Goal: Information Seeking & Learning: Check status

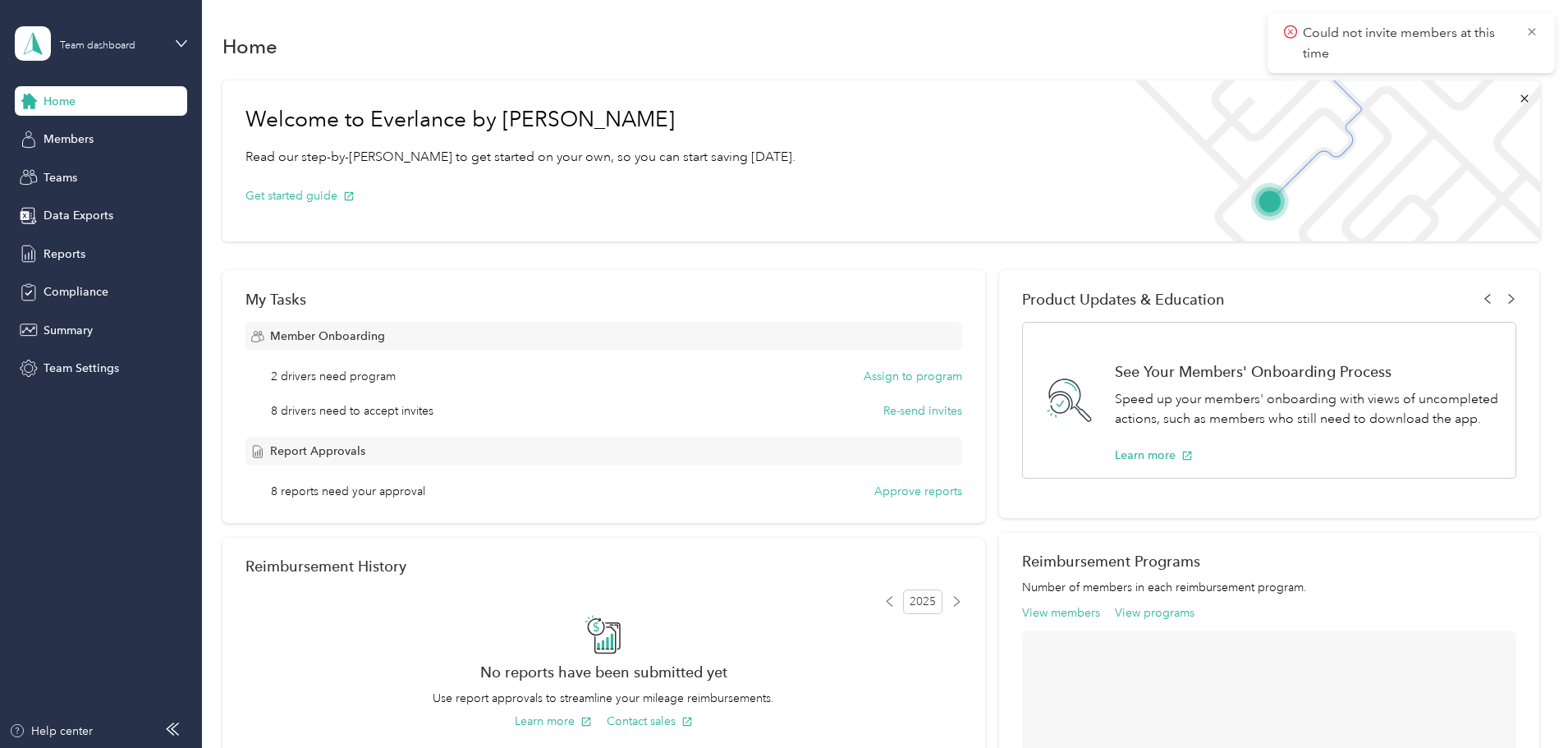
click at [1530, 40] on span "Could not invite members at this time" at bounding box center [1411, 43] width 254 height 40
click at [93, 148] on div "Members" at bounding box center [101, 140] width 173 height 30
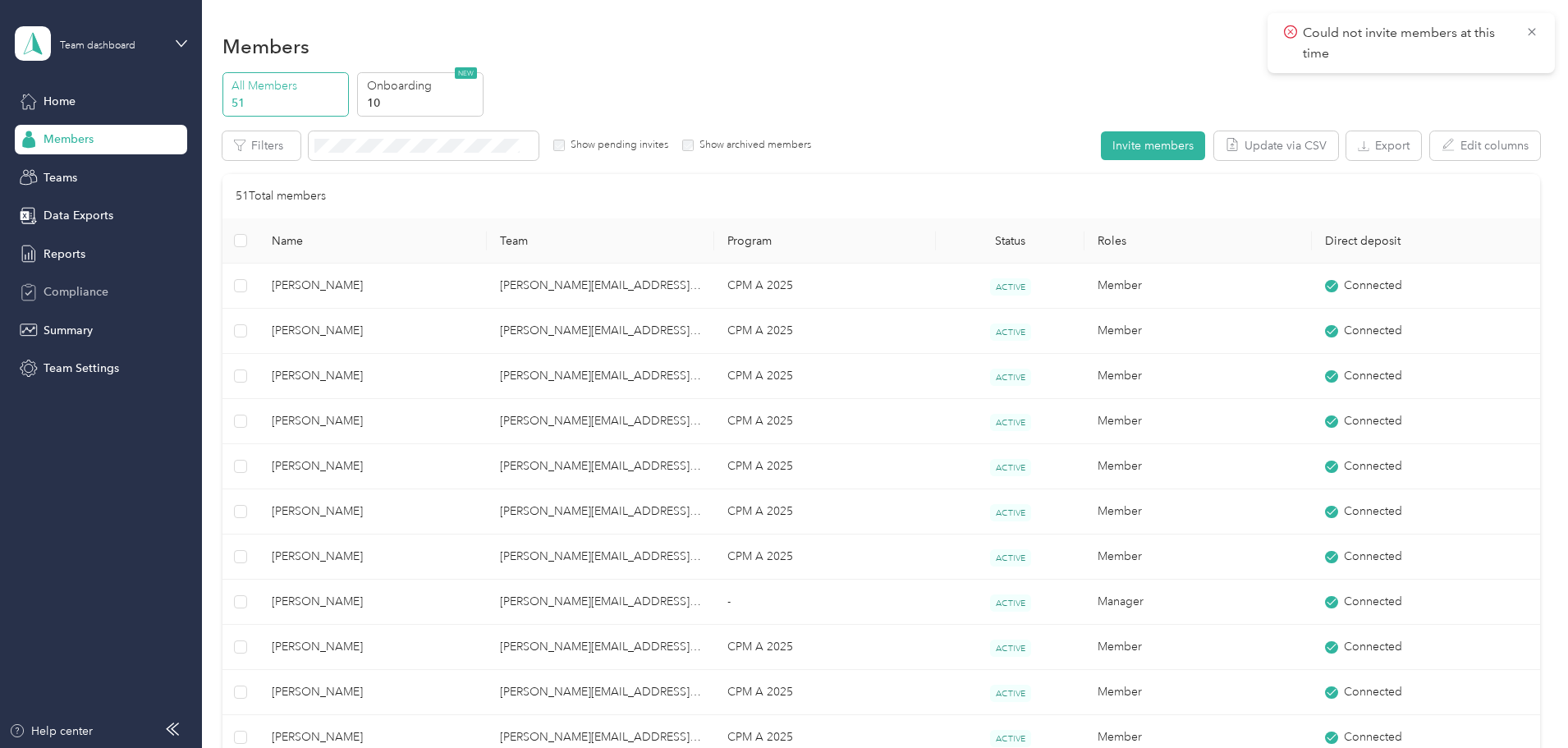
click at [83, 296] on span "Compliance" at bounding box center [76, 292] width 65 height 17
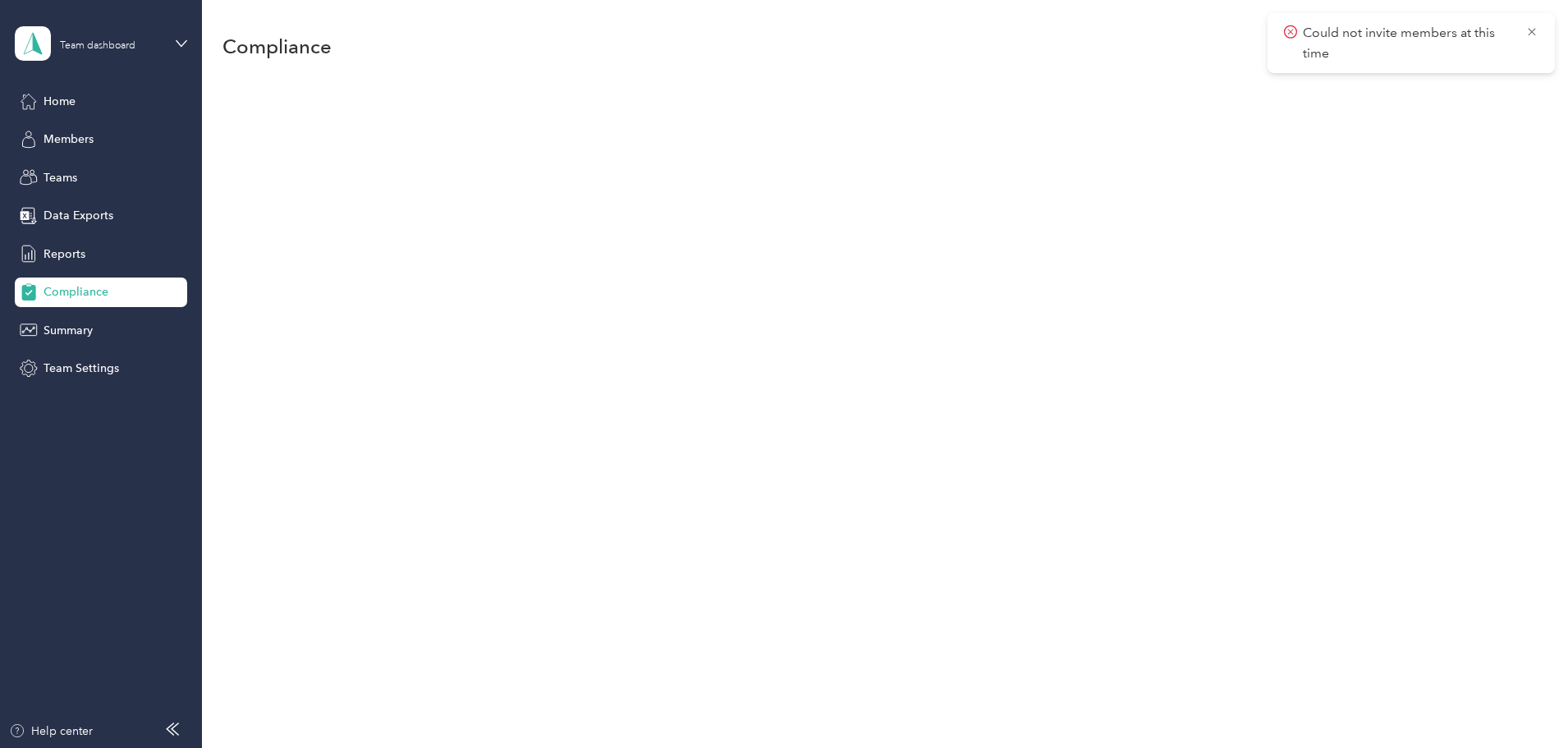
click at [74, 237] on div "Home Members Teams Data Exports Reports Compliance Summary Team Settings" at bounding box center [101, 235] width 173 height 298
click at [72, 245] on span "Reports" at bounding box center [64, 254] width 42 height 17
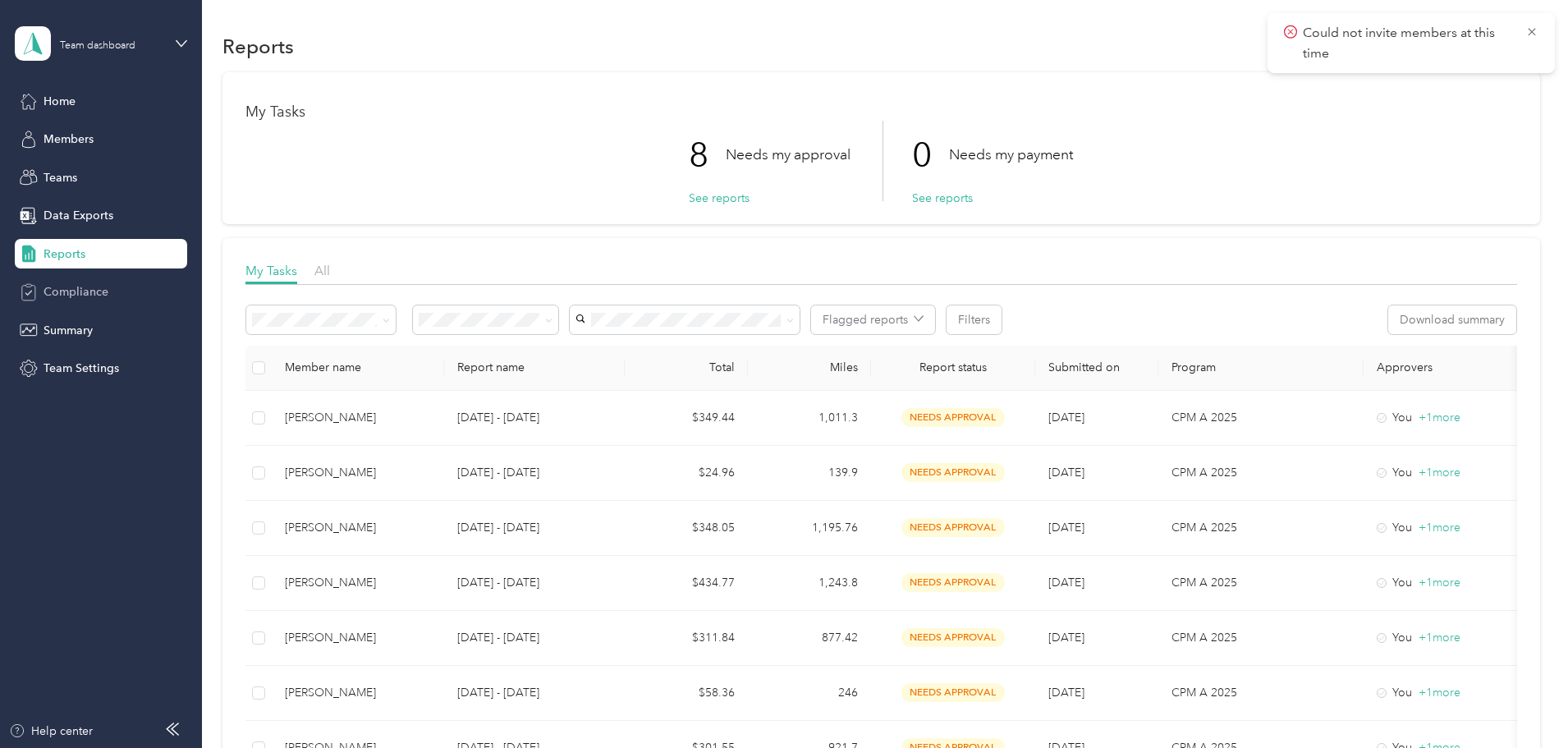
click at [78, 290] on span "Compliance" at bounding box center [76, 292] width 65 height 17
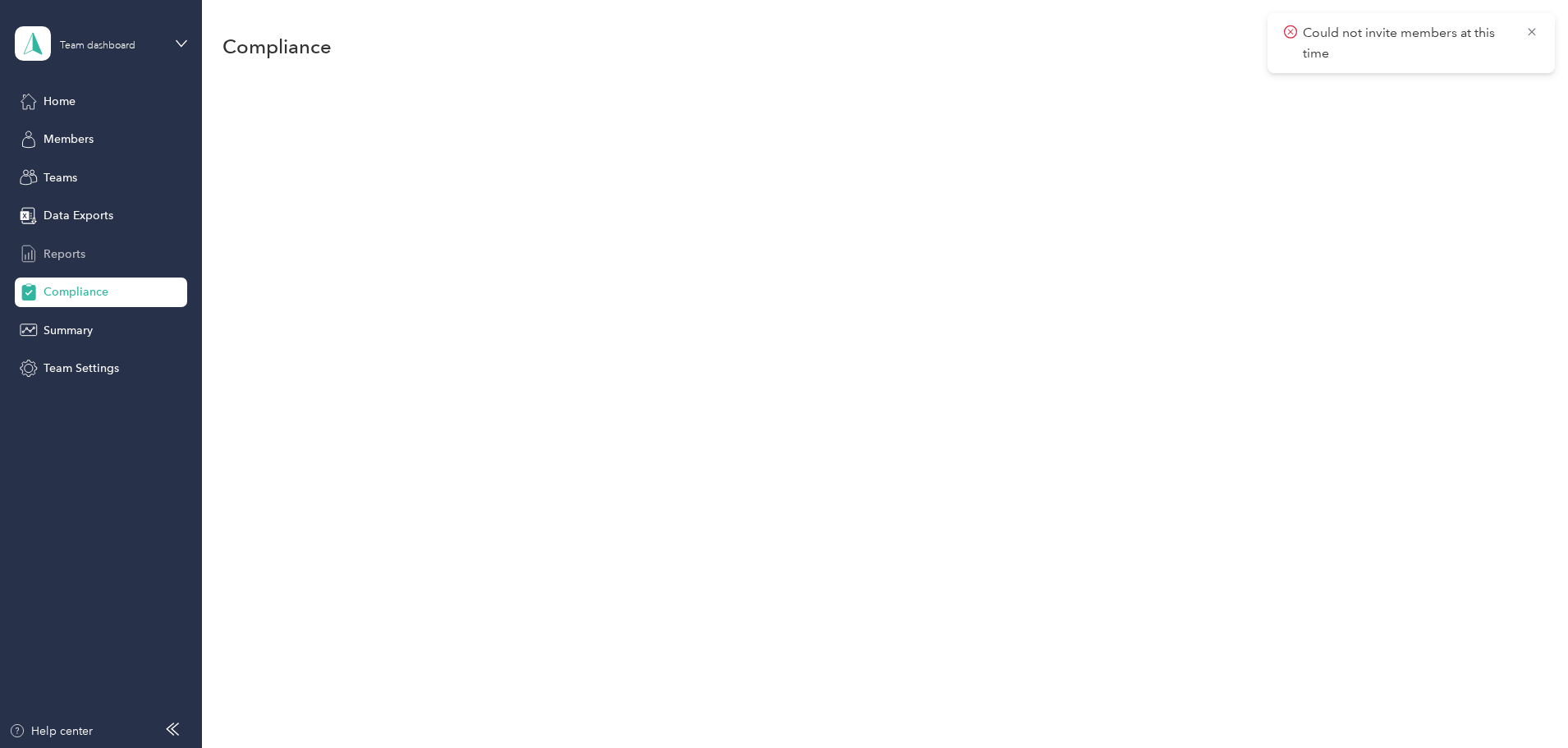
click at [72, 258] on span "Reports" at bounding box center [64, 254] width 42 height 17
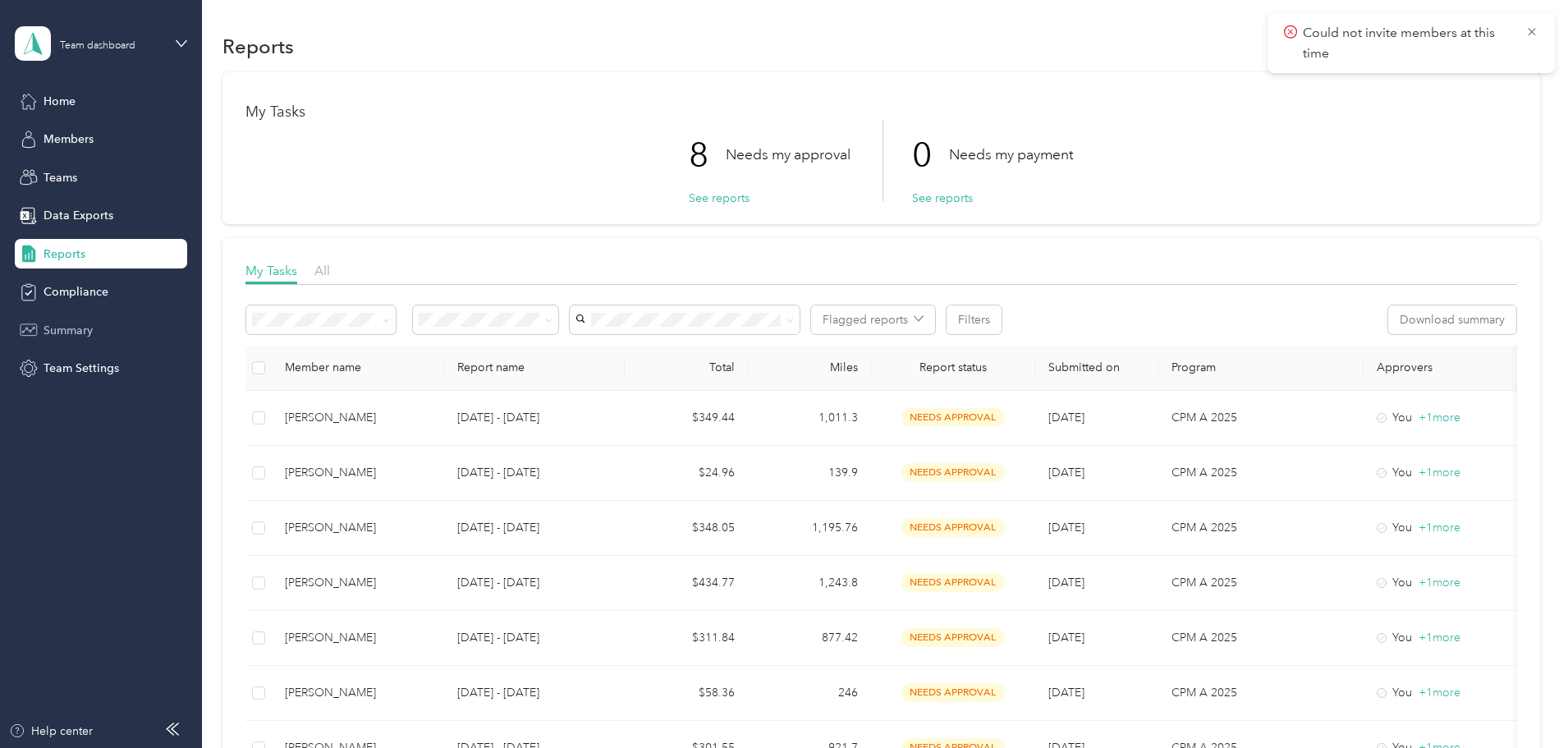
click at [75, 340] on div "Summary" at bounding box center [101, 331] width 173 height 30
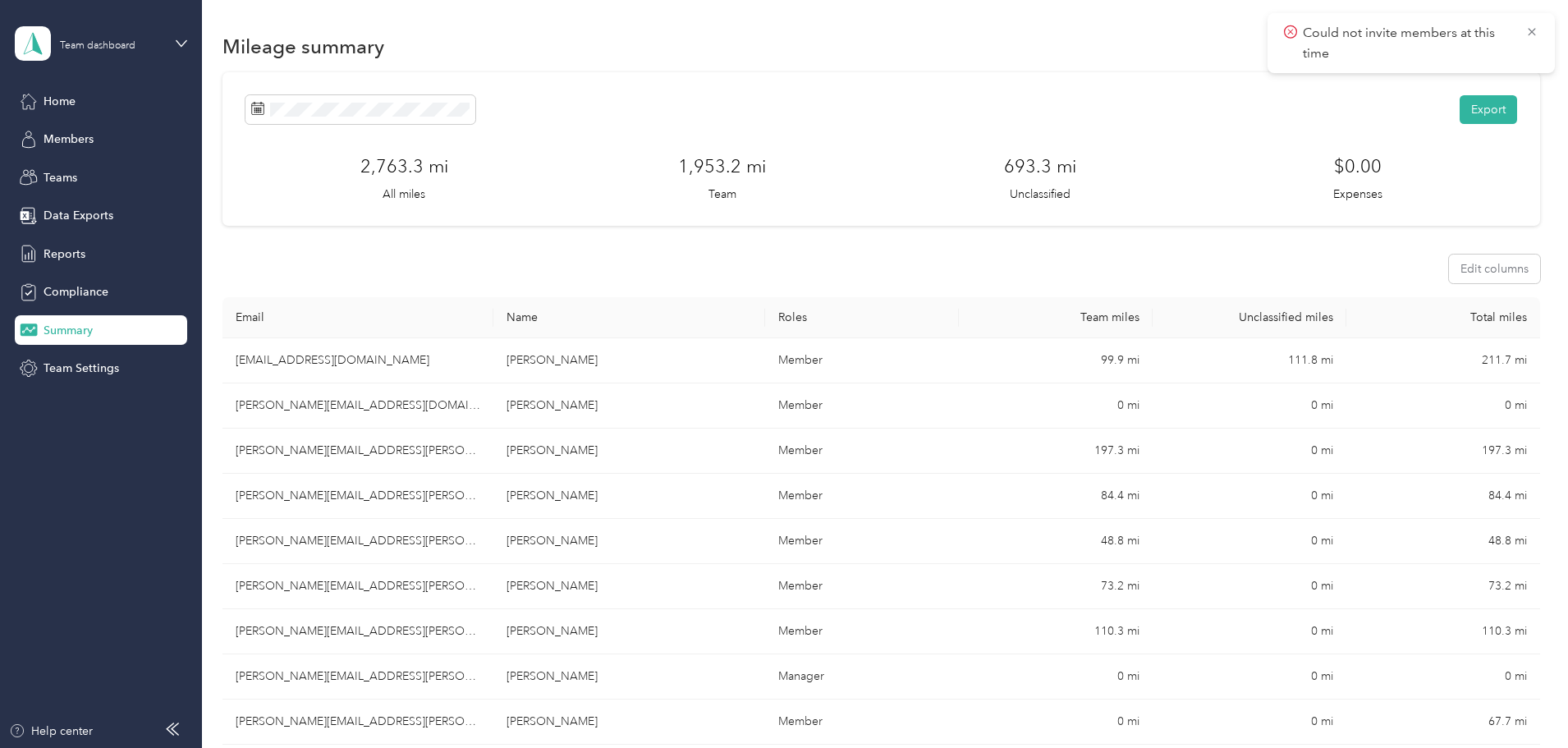
click at [1092, 327] on th "Team miles" at bounding box center [1056, 318] width 194 height 41
click at [83, 283] on span "Compliance" at bounding box center [76, 292] width 65 height 17
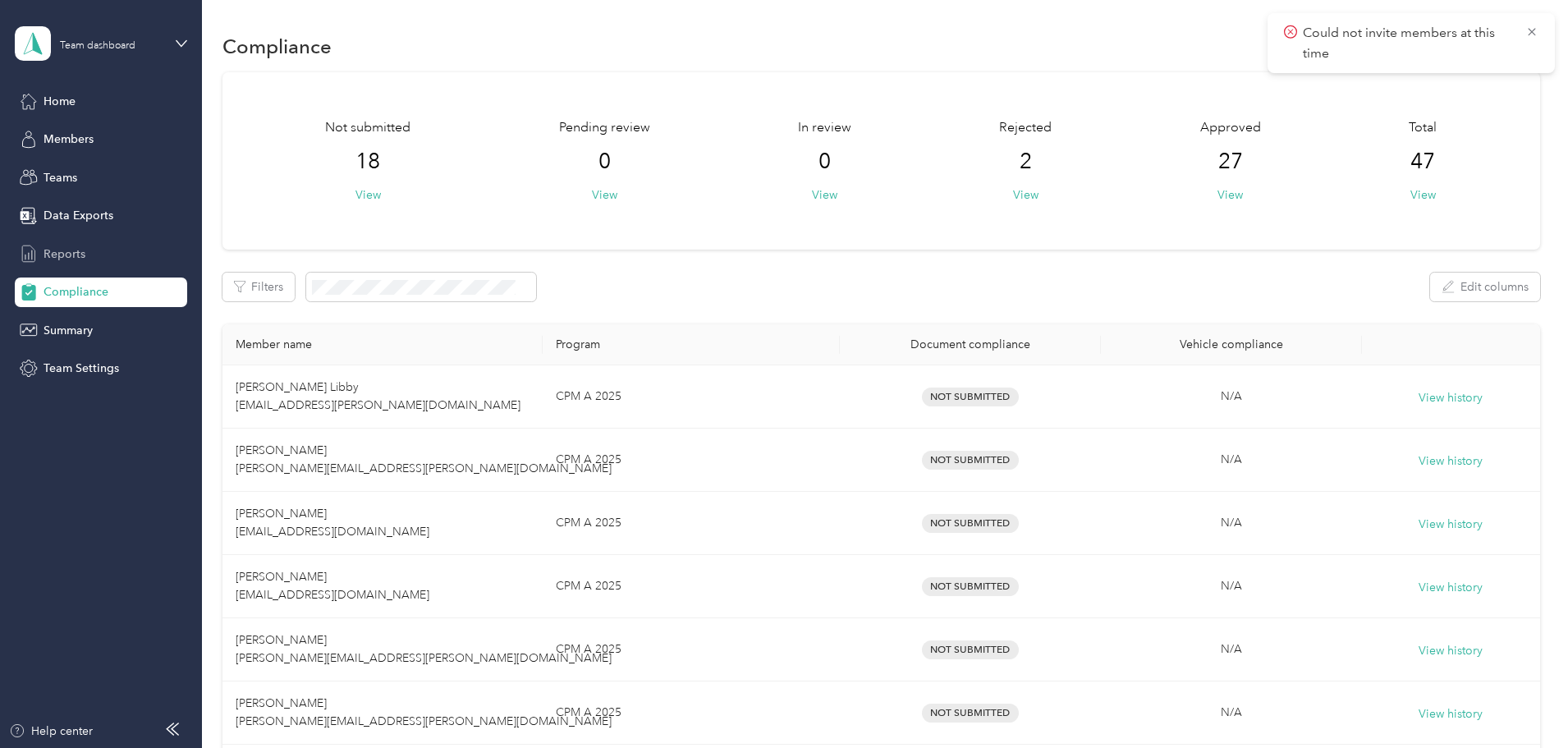
click at [74, 252] on span "Reports" at bounding box center [64, 254] width 42 height 17
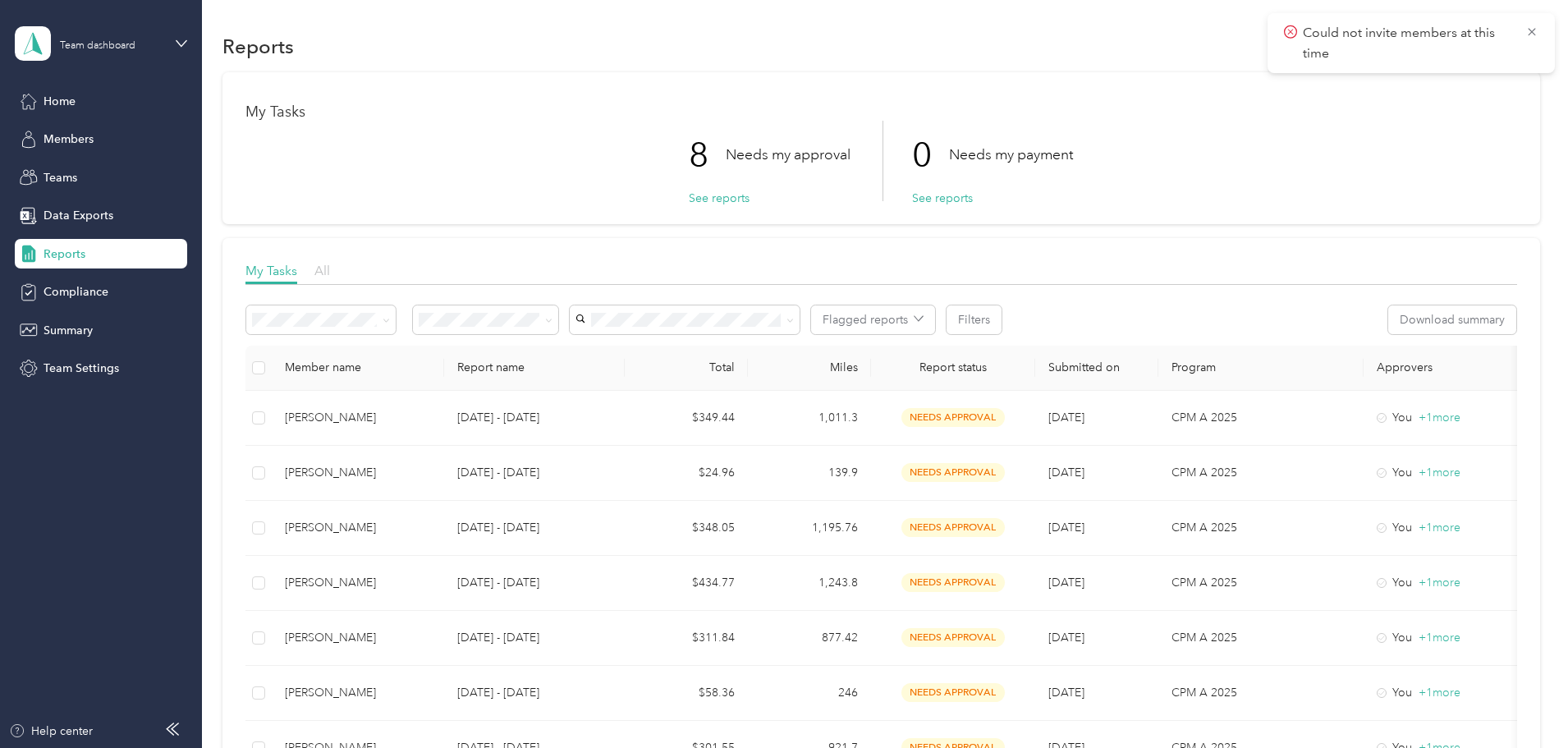
click at [330, 268] on span "All" at bounding box center [322, 270] width 16 height 16
click at [94, 216] on span "Data Exports" at bounding box center [78, 215] width 69 height 17
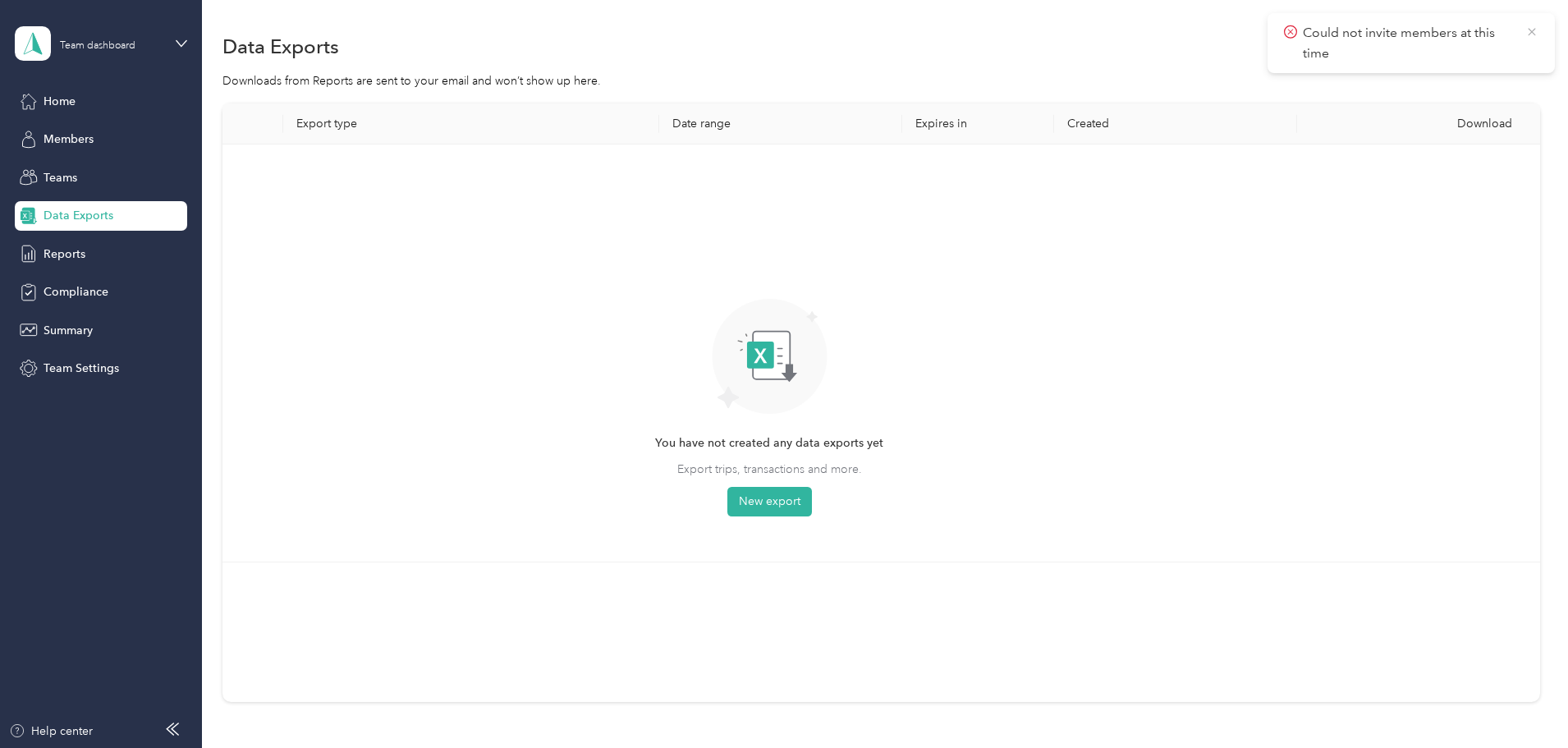
click at [1529, 37] on icon at bounding box center [1532, 32] width 13 height 15
click at [69, 181] on span "Teams" at bounding box center [60, 178] width 34 height 17
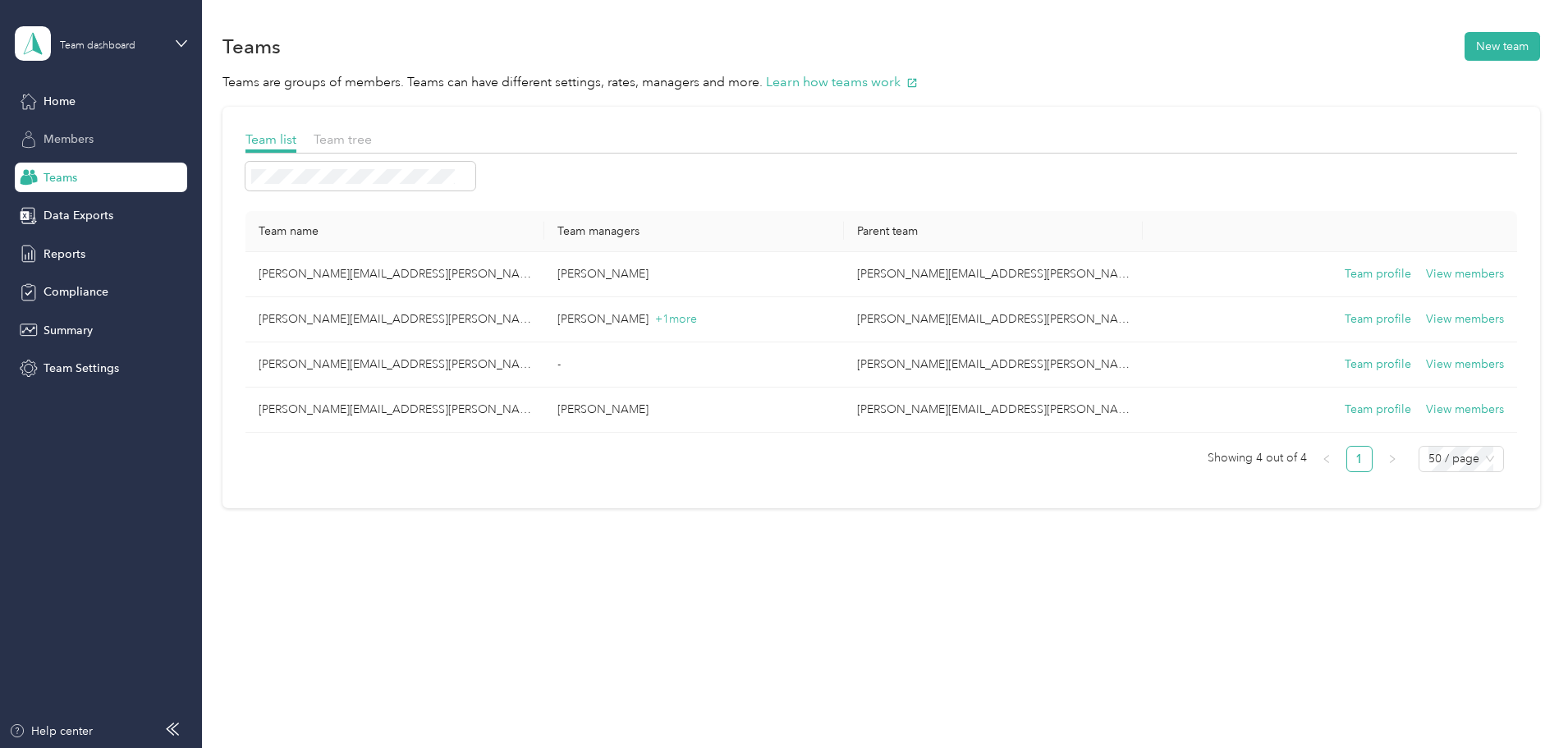
click at [61, 144] on span "Members" at bounding box center [69, 139] width 50 height 17
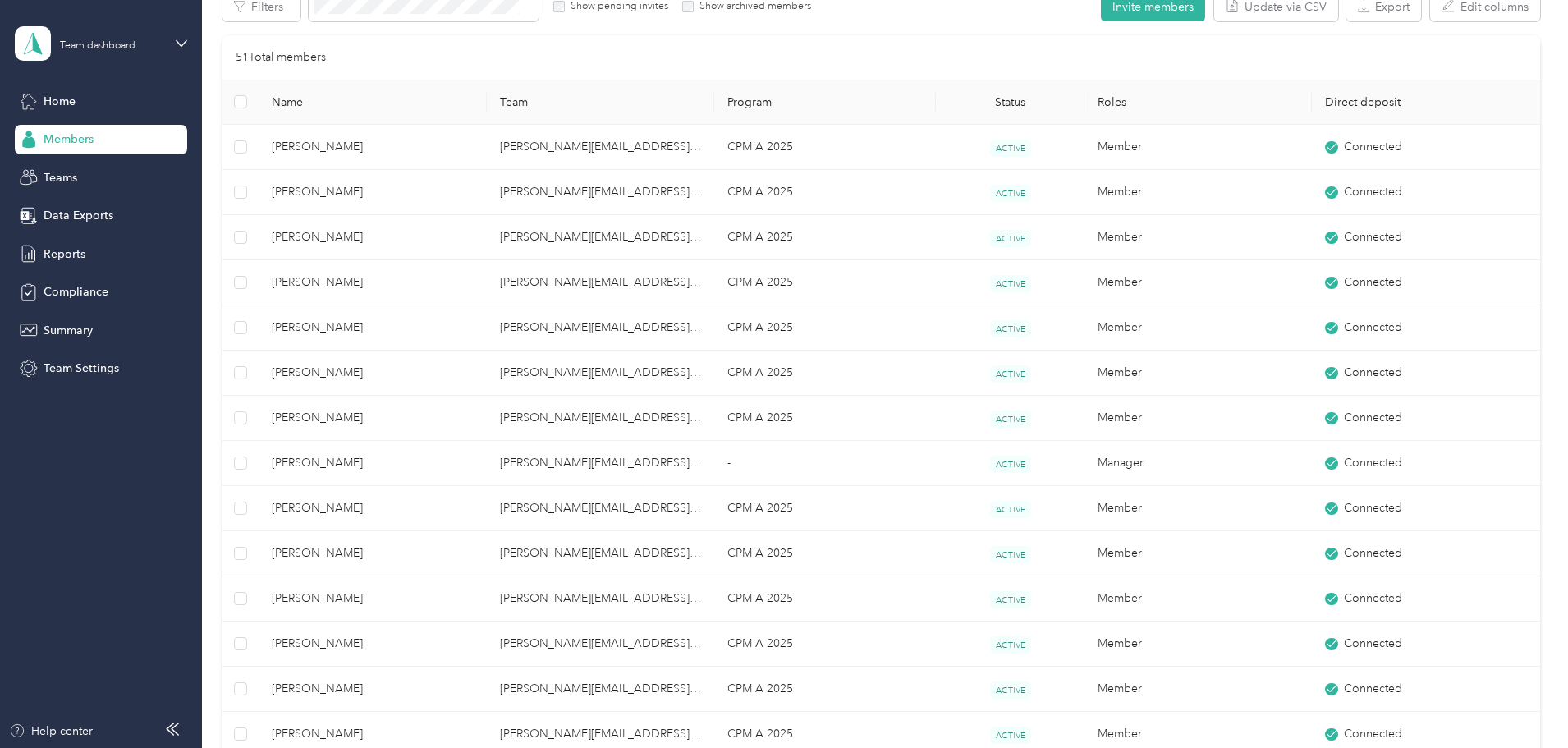
scroll to position [164, 0]
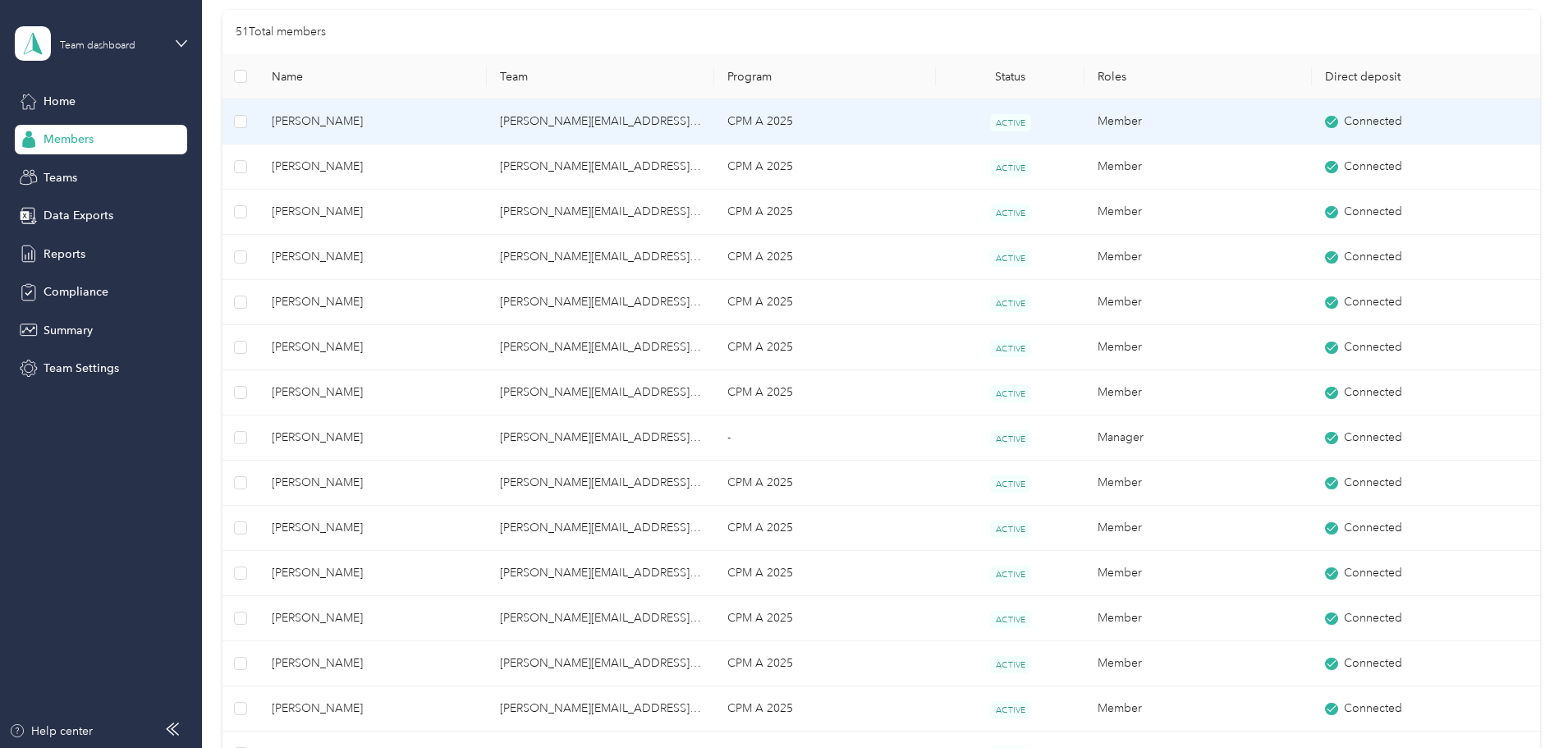
click at [445, 121] on span "[PERSON_NAME]" at bounding box center [372, 121] width 201 height 18
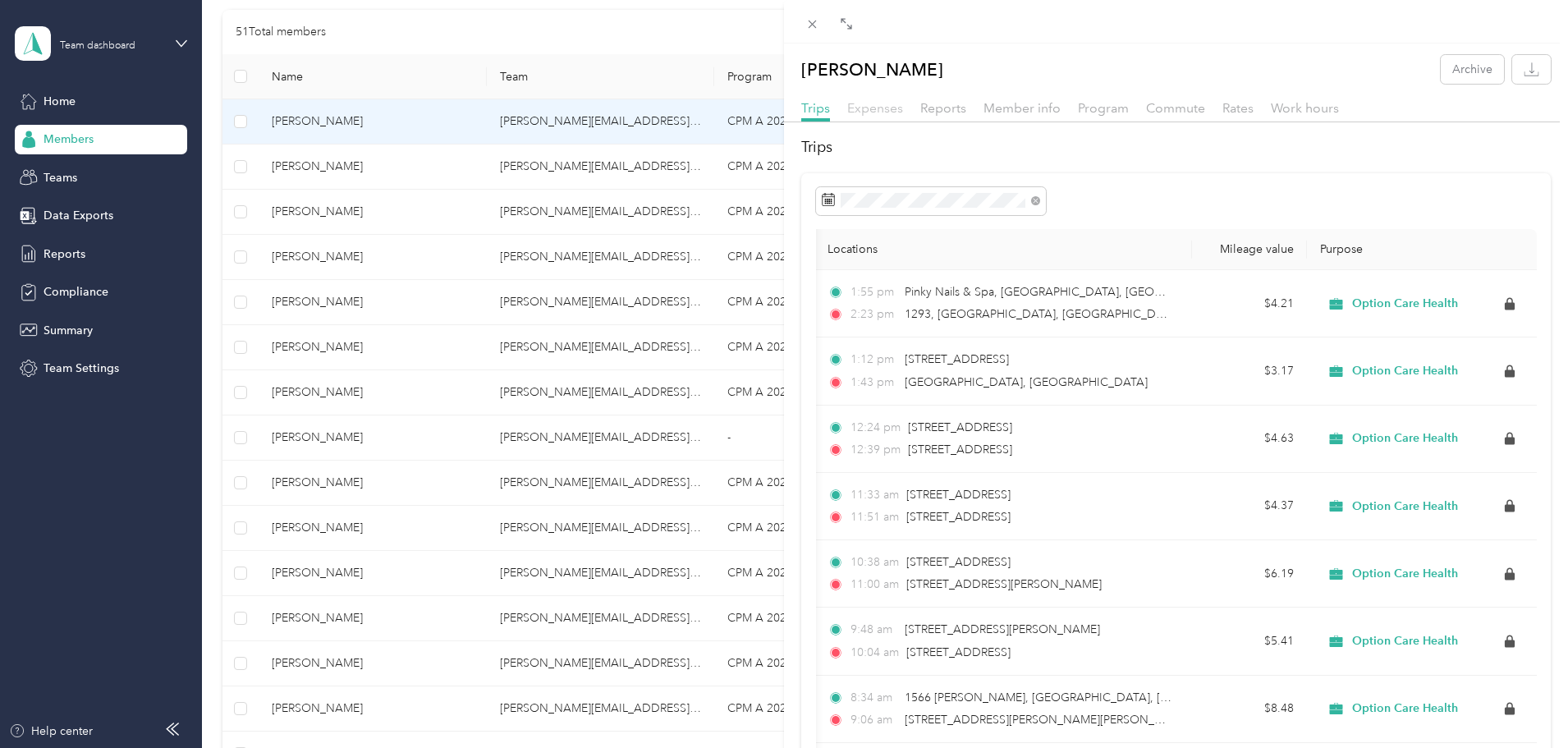
click at [882, 114] on span "Expenses" at bounding box center [876, 107] width 56 height 16
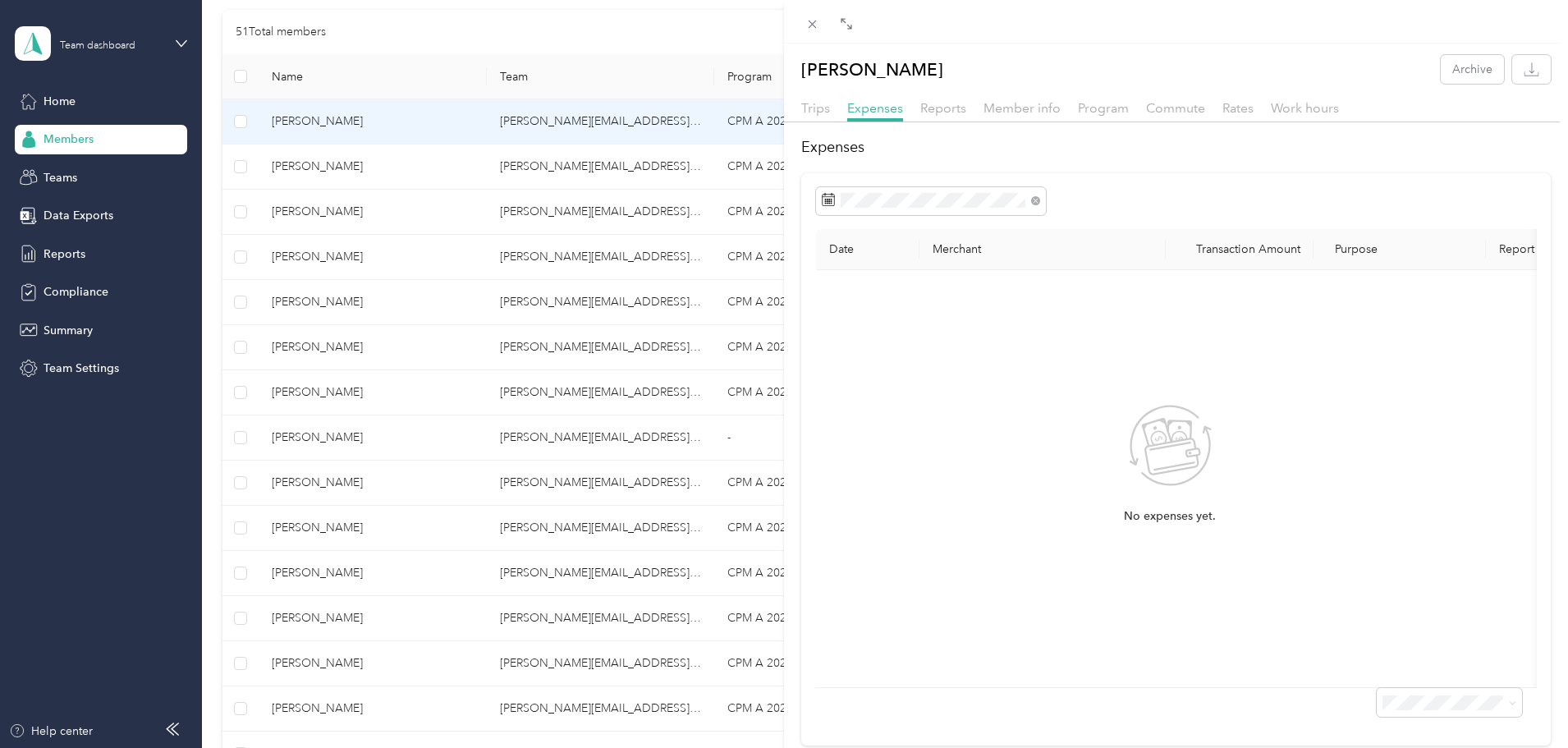
click at [968, 107] on div "Trips Expenses Reports Member info Program Commute Rates Work hours" at bounding box center [1176, 110] width 784 height 24
click at [943, 110] on span "Reports" at bounding box center [943, 107] width 46 height 16
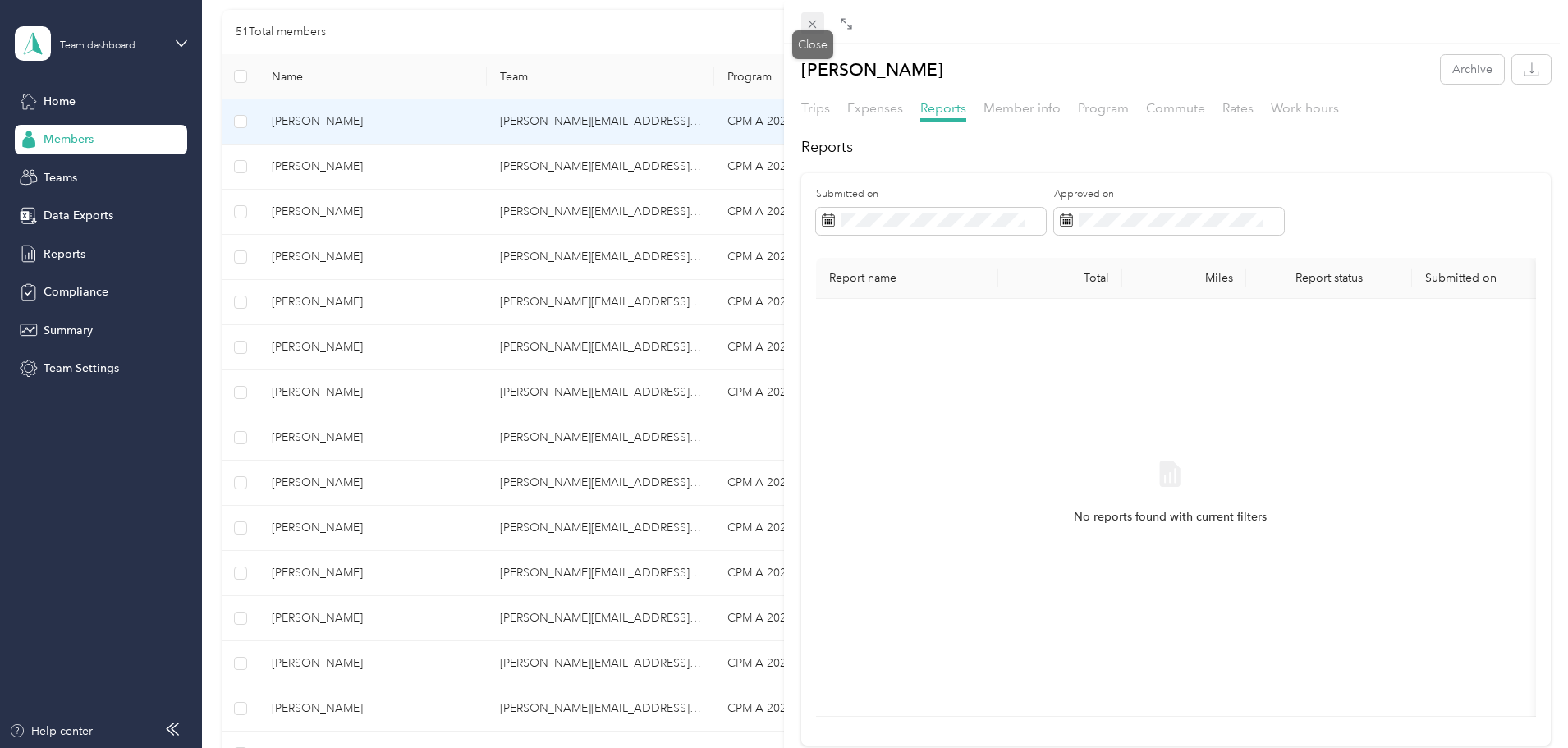
click at [805, 19] on icon at bounding box center [812, 24] width 14 height 14
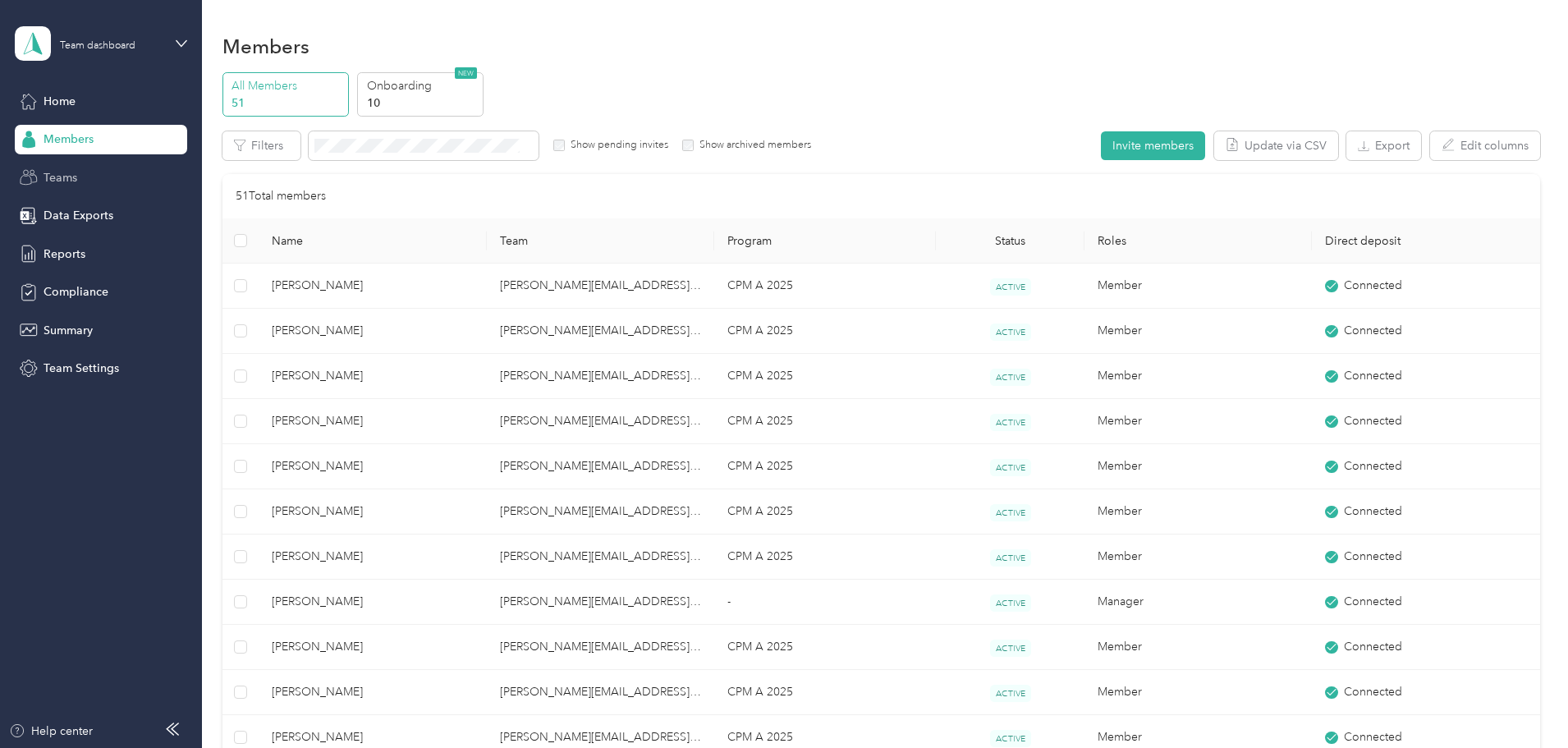
click at [121, 172] on div "Teams" at bounding box center [101, 178] width 173 height 30
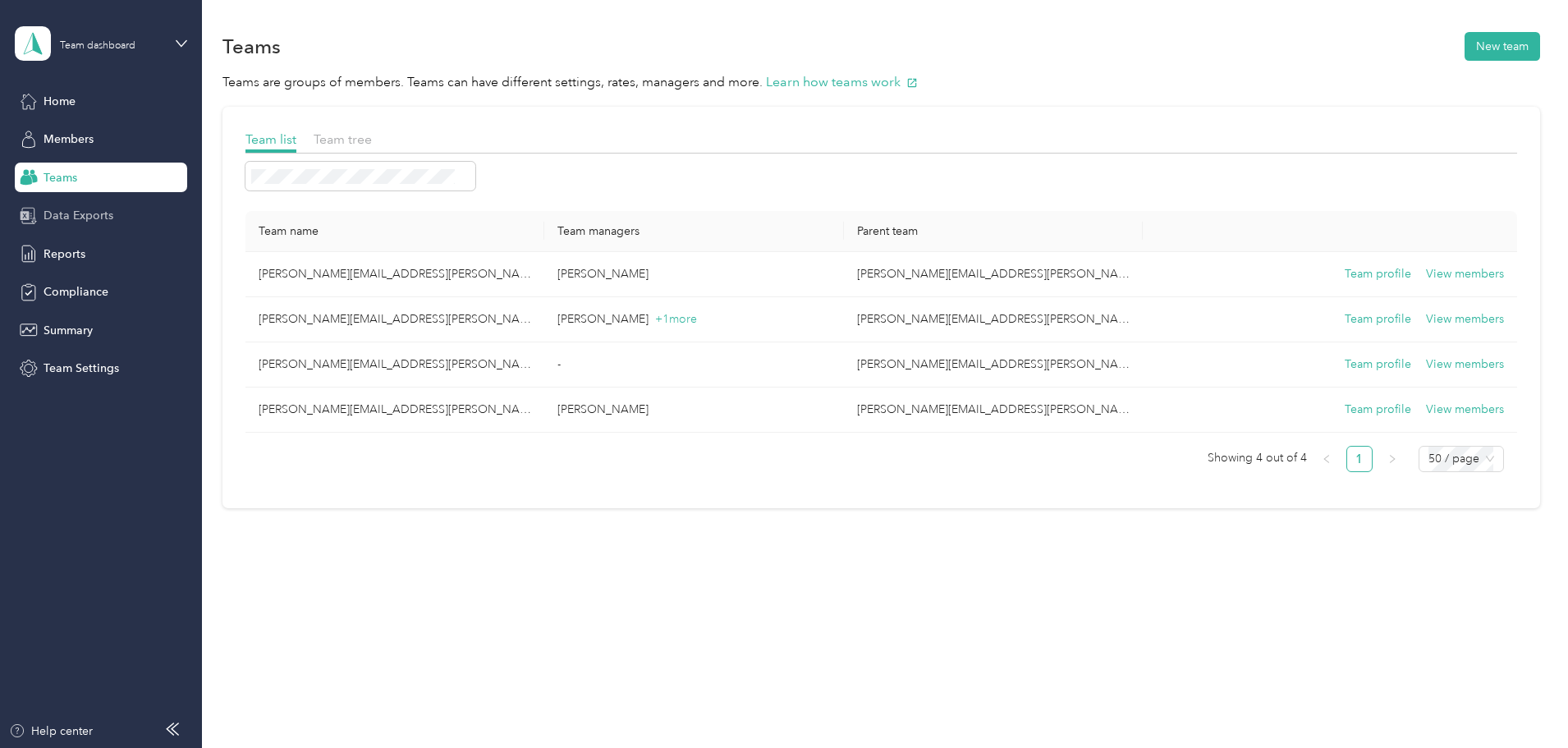
click at [118, 223] on div "Data Exports" at bounding box center [101, 216] width 173 height 30
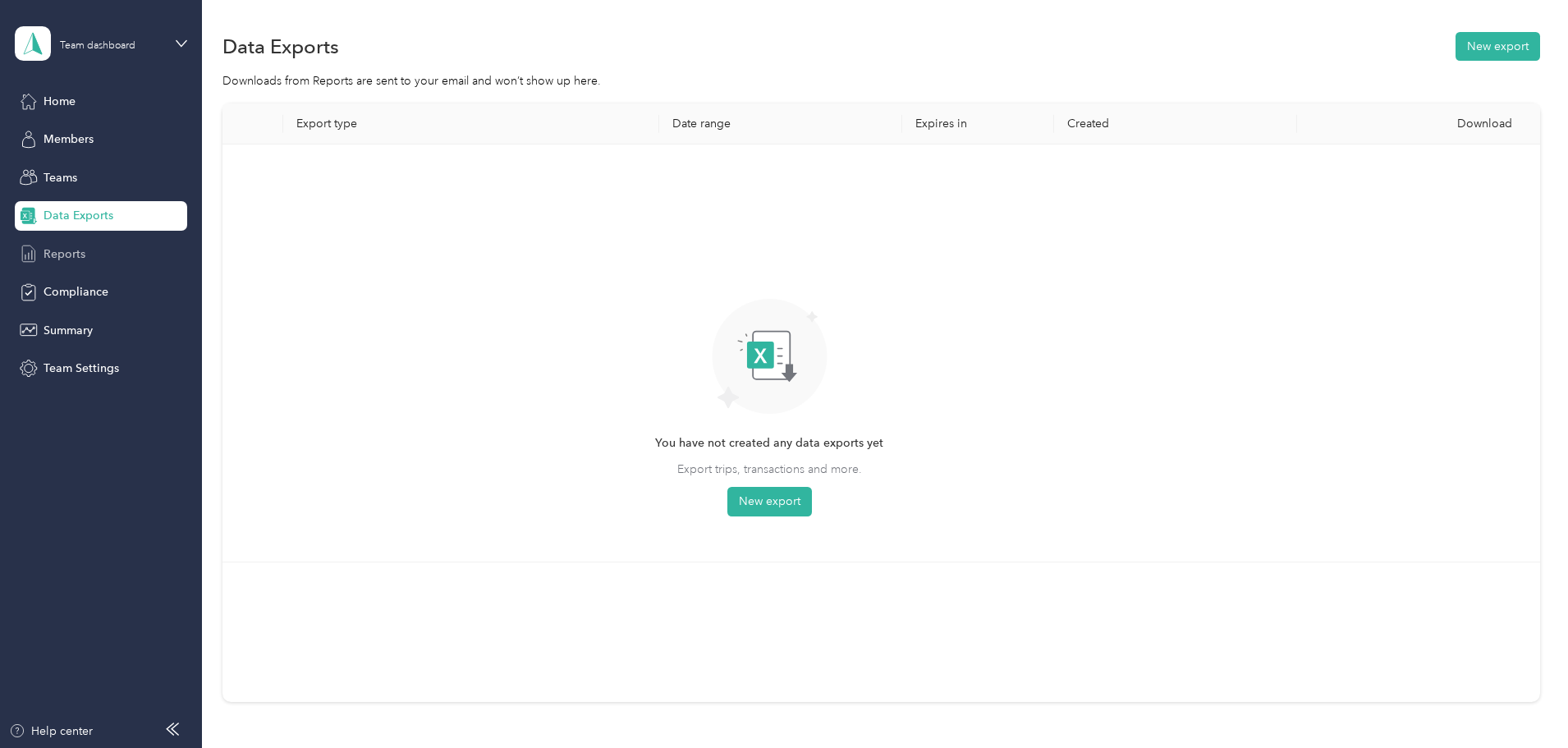
click at [109, 255] on div "Reports" at bounding box center [101, 254] width 173 height 30
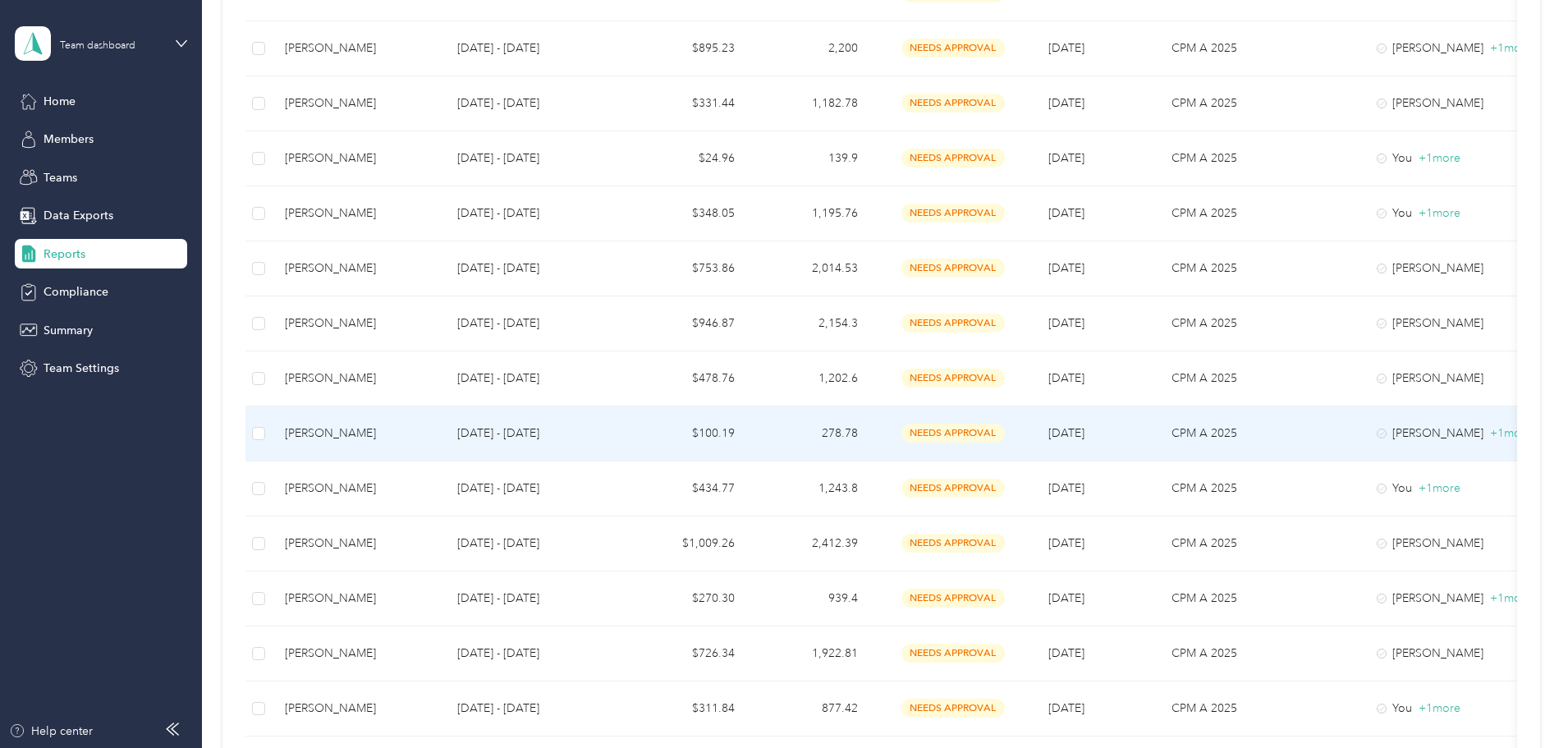
scroll to position [575, 0]
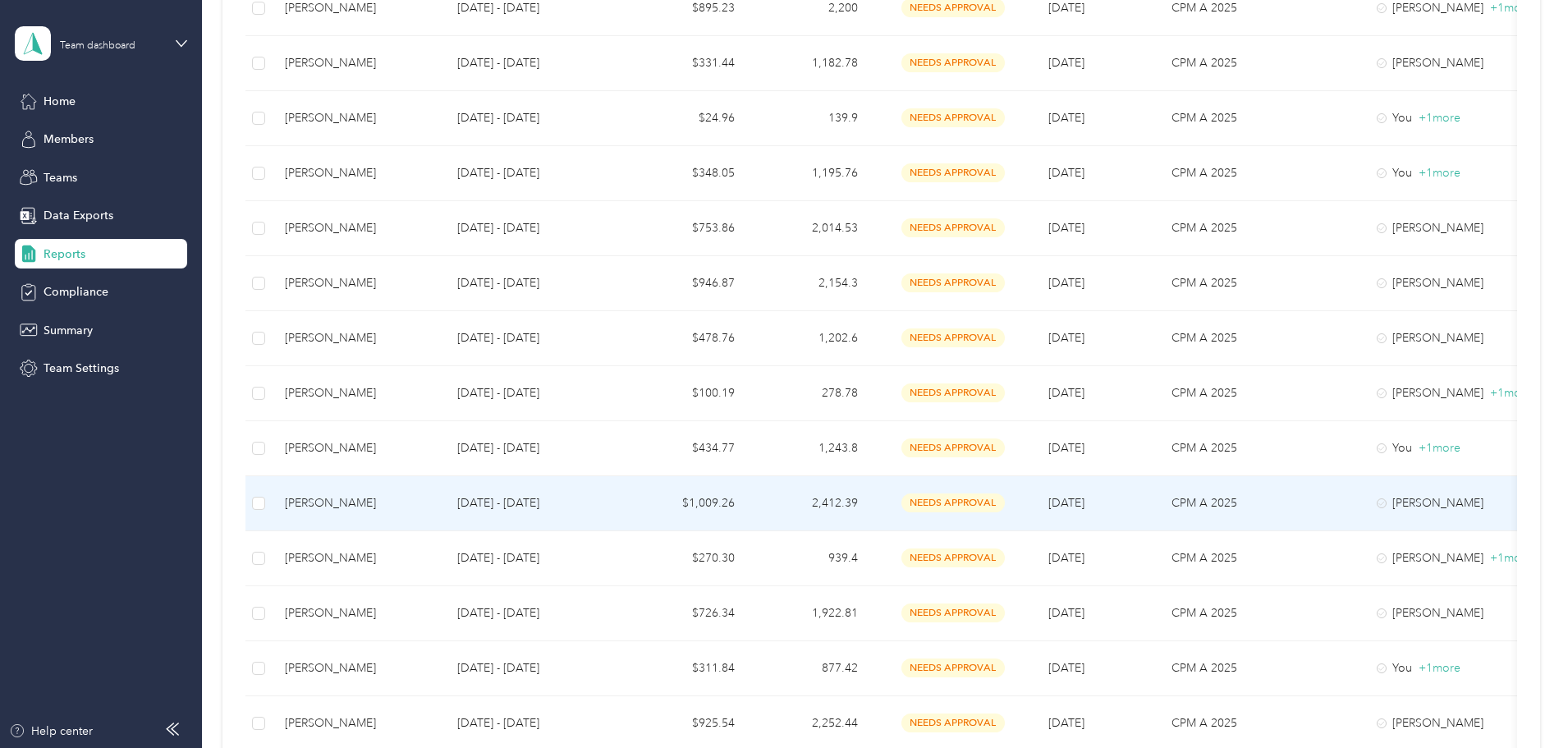
click at [748, 513] on td "$1,009.26" at bounding box center [686, 503] width 123 height 55
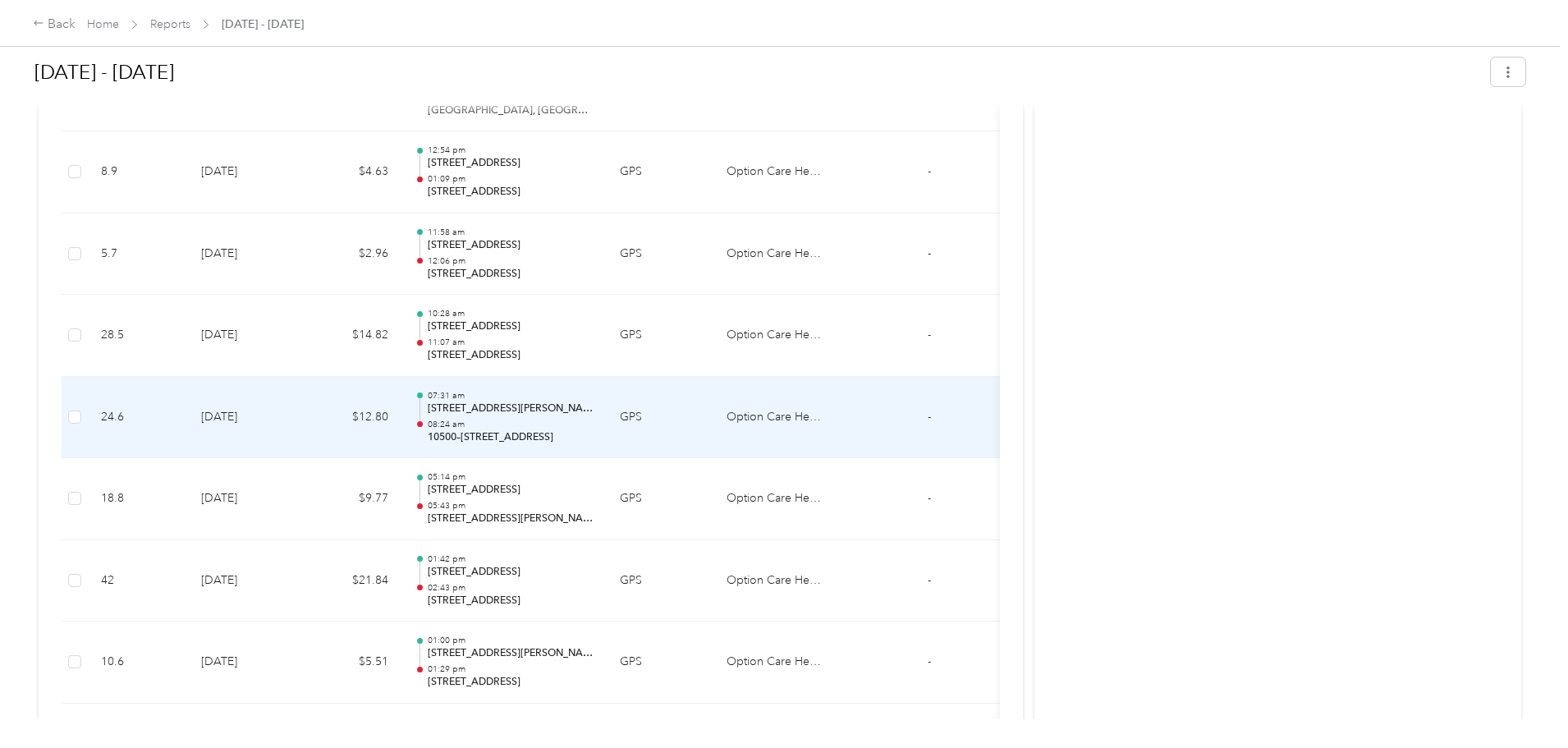
scroll to position [10796, 0]
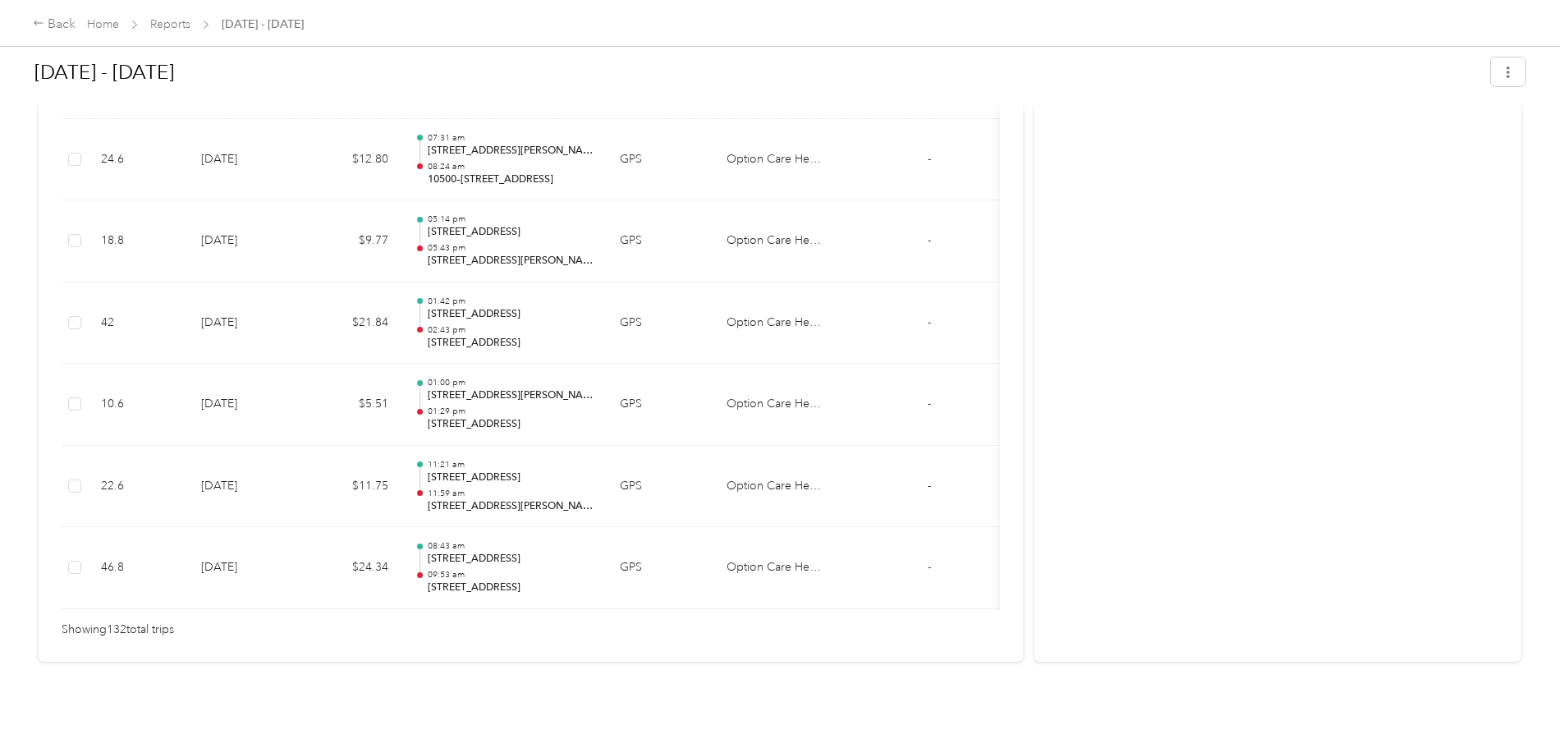
click at [207, 26] on div "Back Home Reports [DATE] - [DATE]" at bounding box center [169, 25] width 271 height 20
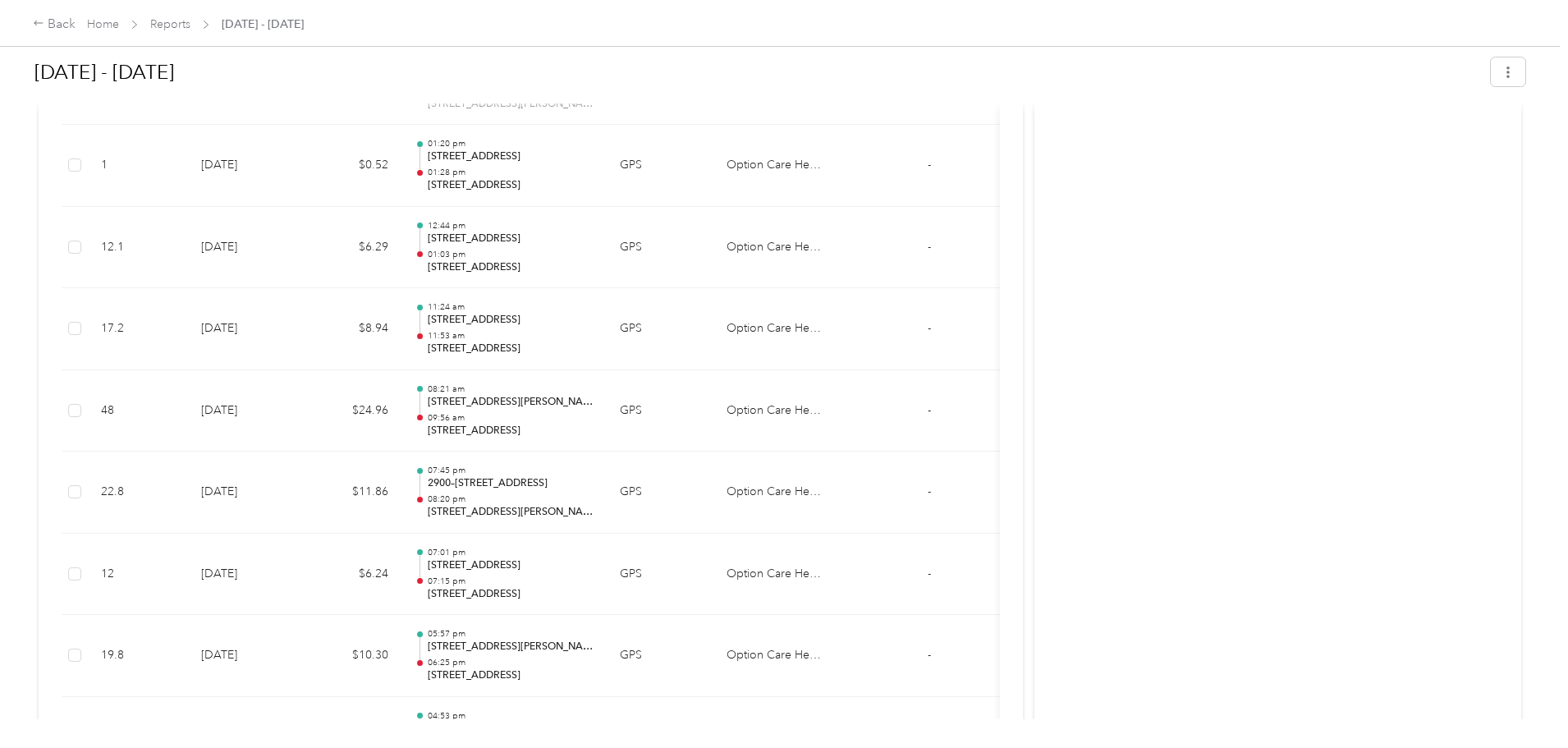
scroll to position [8168, 0]
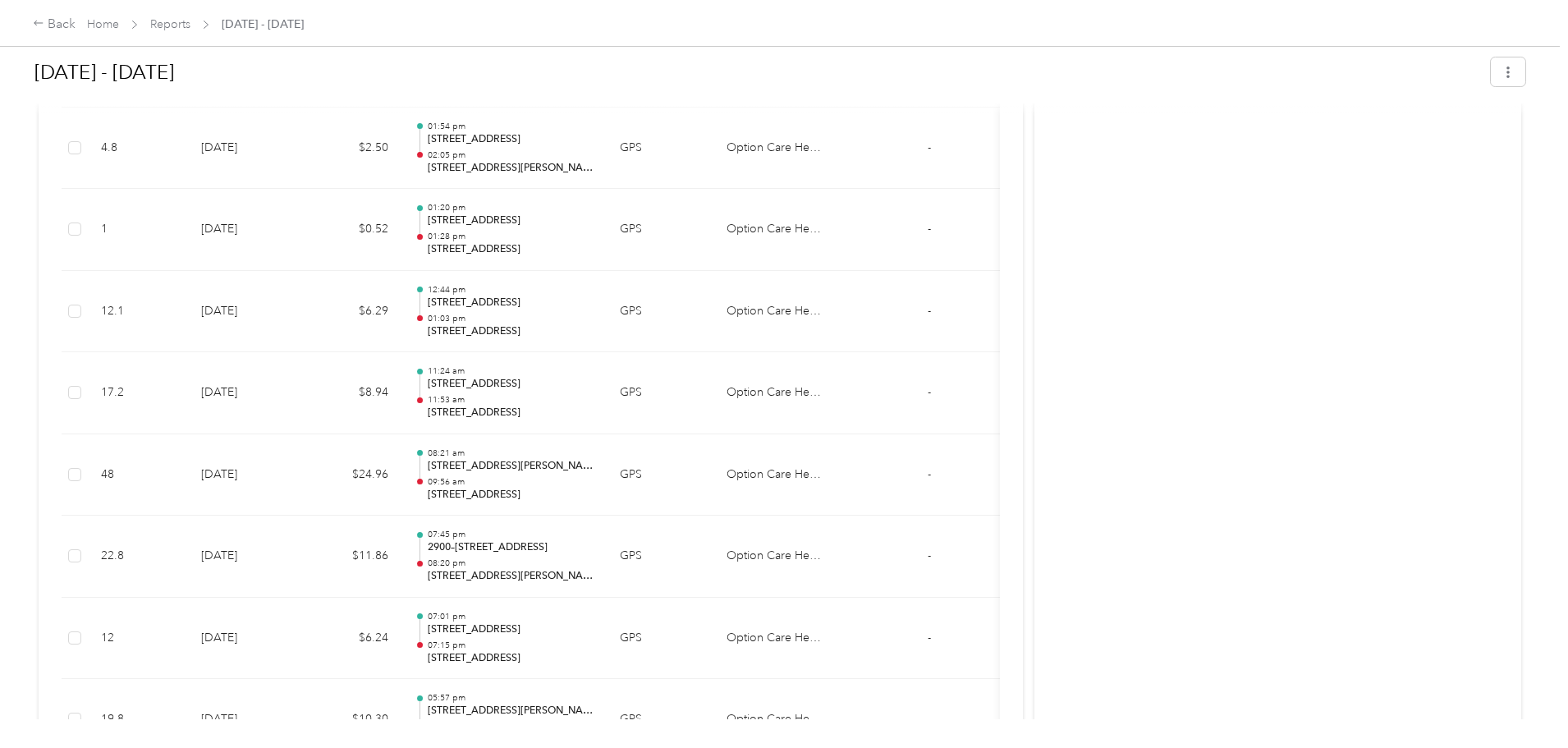
click at [244, 3] on div "Back Home Reports [DATE] - [DATE]" at bounding box center [784, 23] width 1568 height 46
click at [254, 24] on div "Home Reports [DATE] - [DATE]" at bounding box center [195, 24] width 216 height 17
click at [119, 21] on link "Home" at bounding box center [102, 24] width 32 height 14
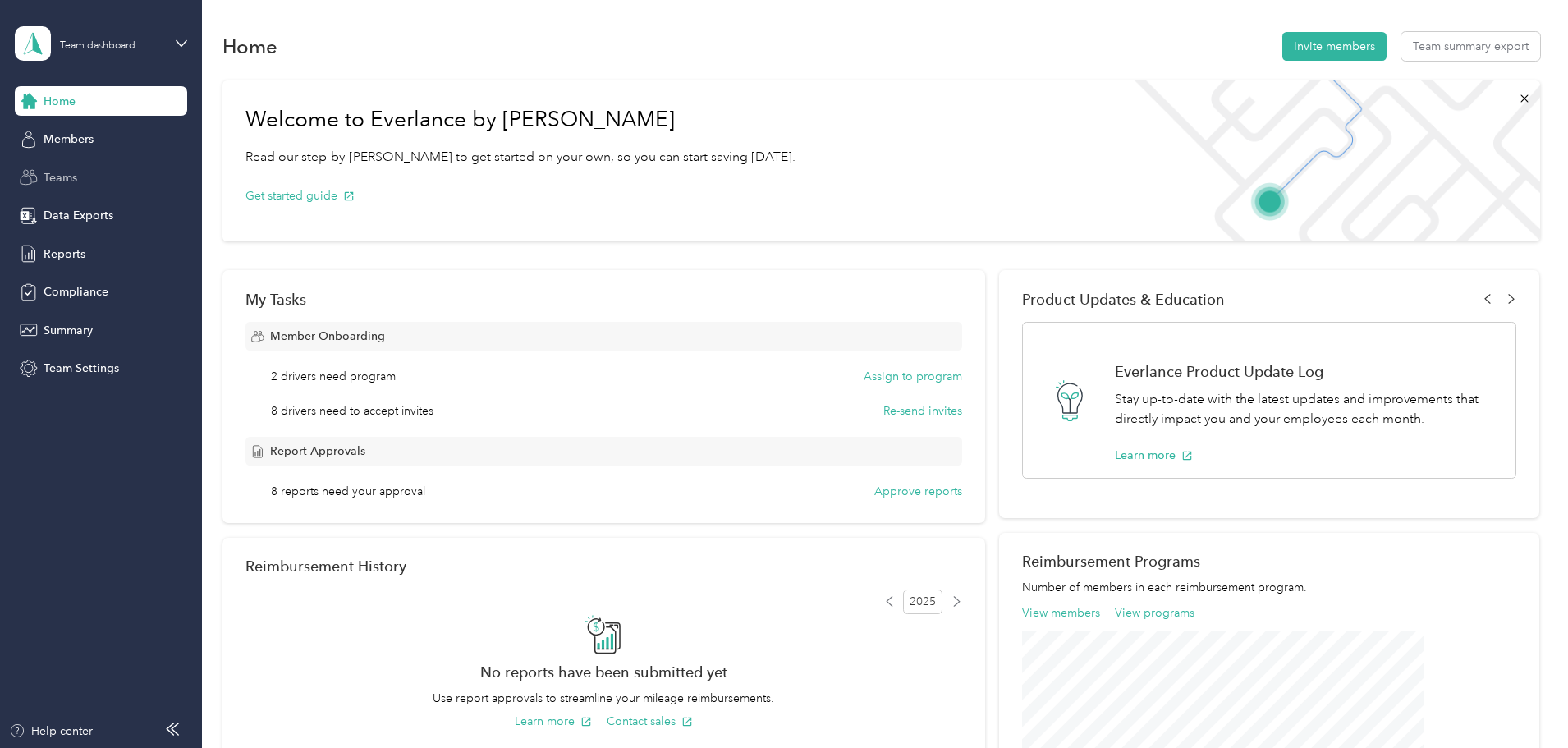
click at [64, 189] on div "Teams" at bounding box center [101, 178] width 173 height 30
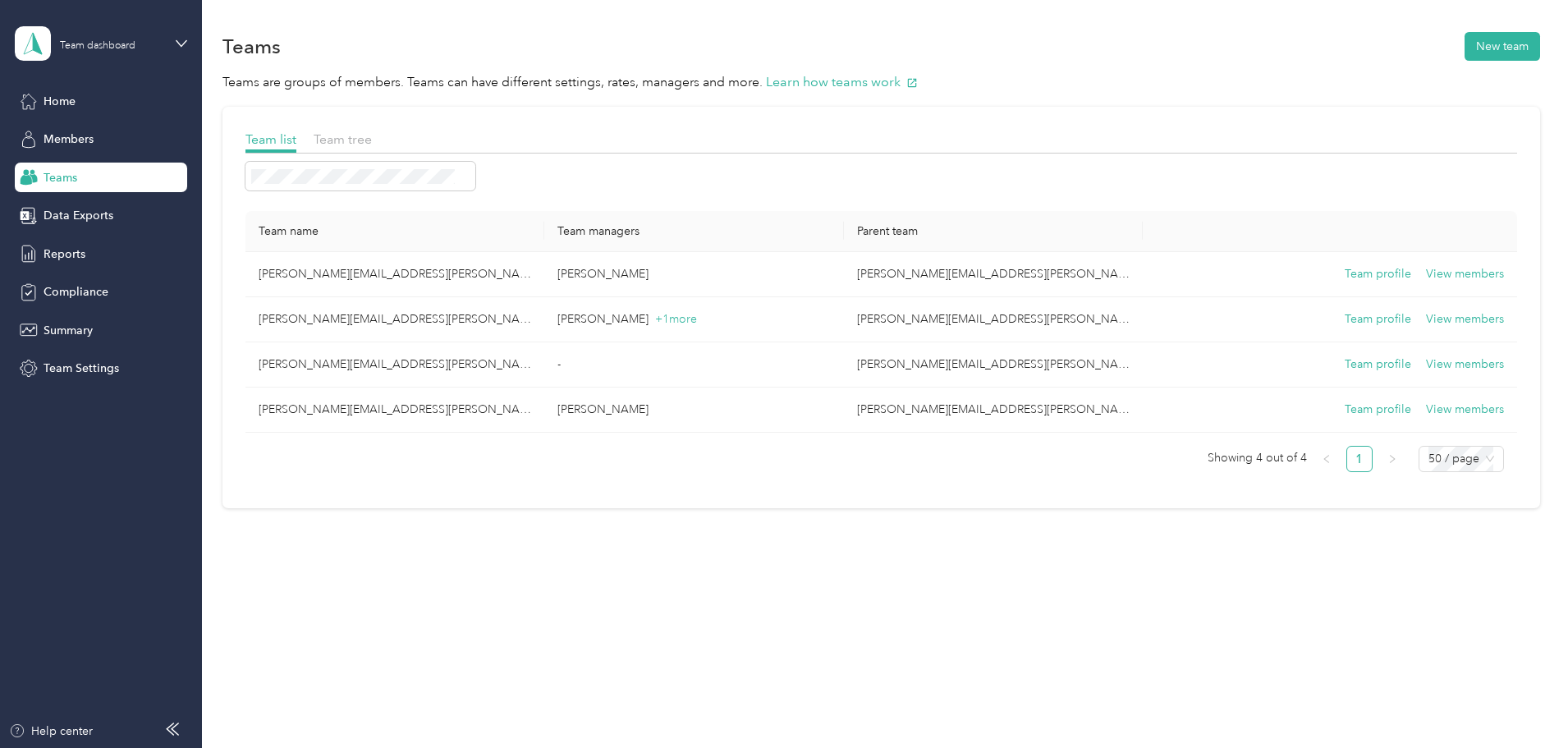
click at [69, 346] on div "Home Members Teams Data Exports Reports Compliance Summary Team Settings" at bounding box center [101, 235] width 173 height 298
click at [70, 337] on span "Summary" at bounding box center [69, 331] width 50 height 17
